Goal: Task Accomplishment & Management: Use online tool/utility

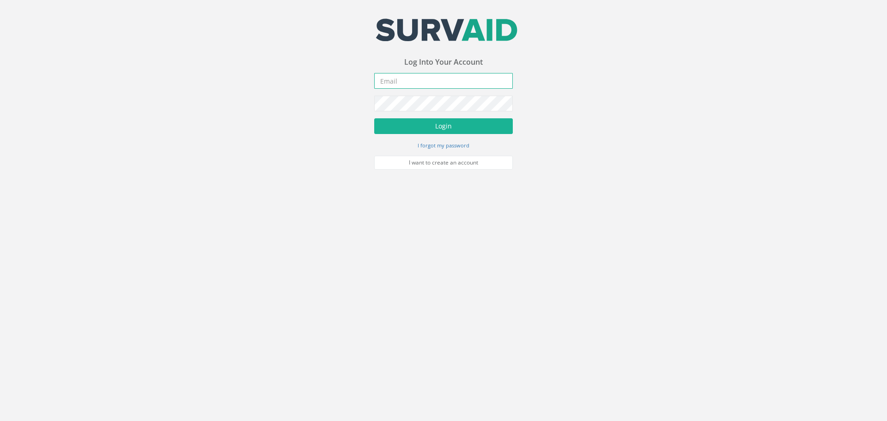
click at [459, 83] on input "email" at bounding box center [443, 81] width 139 height 16
type input "[EMAIL_ADDRESS][DOMAIN_NAME]"
click at [457, 122] on button "Login" at bounding box center [443, 126] width 139 height 16
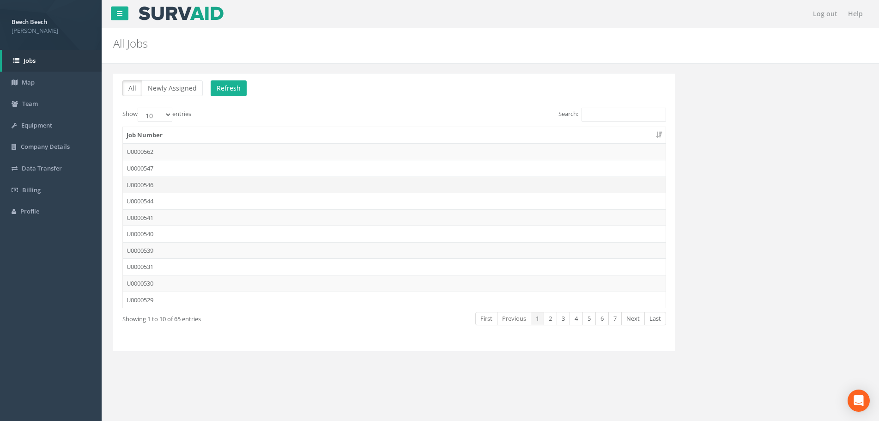
click at [144, 186] on td "U0000546" at bounding box center [394, 184] width 543 height 17
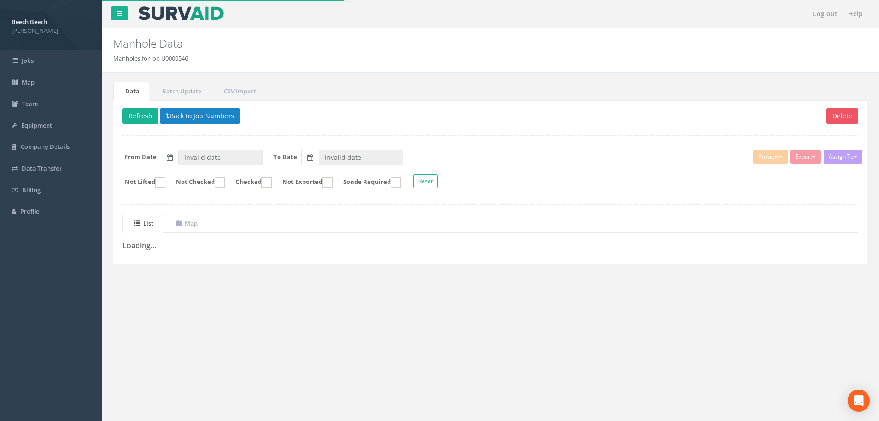
type input "[DATE]"
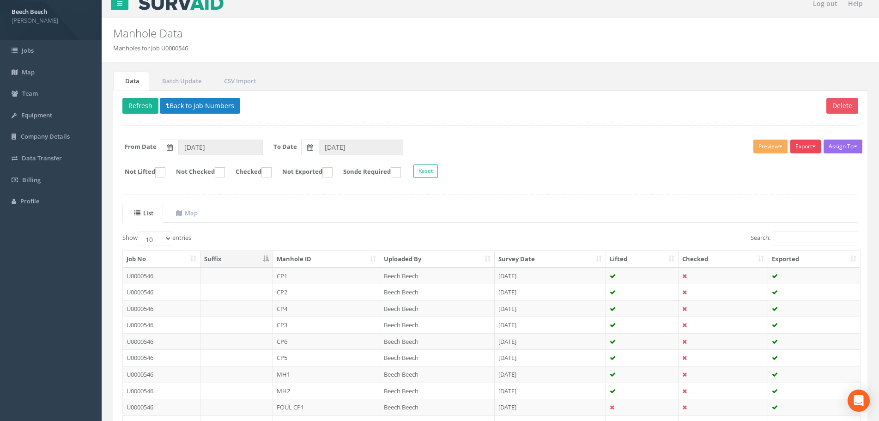
scroll to position [2, 0]
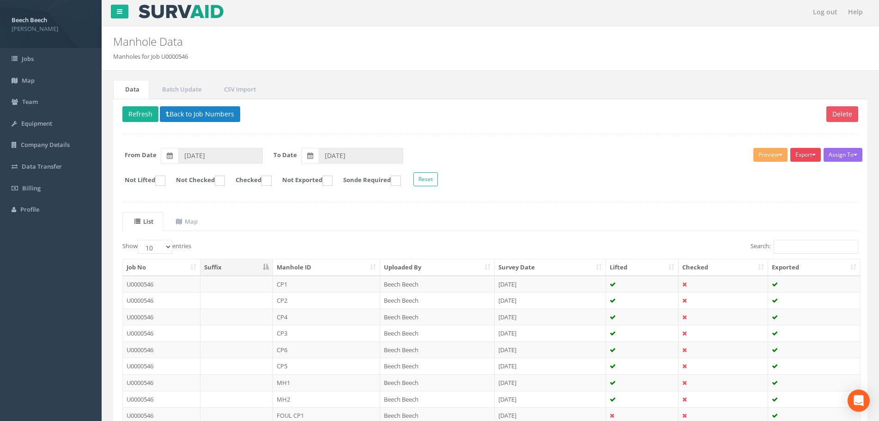
click at [804, 157] on button "Export" at bounding box center [805, 155] width 30 height 14
click at [768, 175] on link "LFP Manhole" at bounding box center [782, 174] width 78 height 14
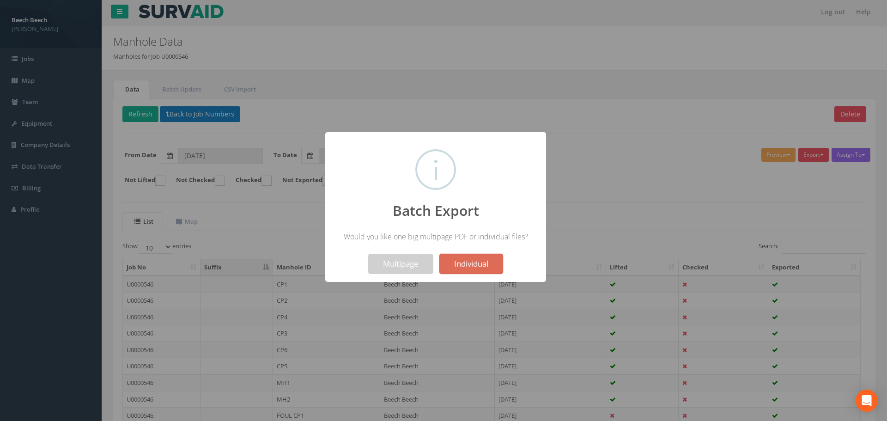
click at [398, 253] on div "Multipage Individual" at bounding box center [435, 257] width 205 height 32
click at [403, 260] on button "Multipage" at bounding box center [400, 263] width 65 height 20
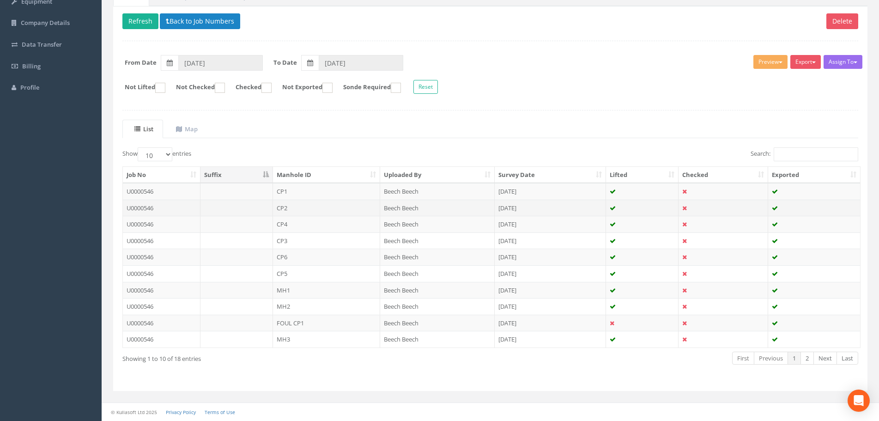
scroll to position [0, 0]
